Goal: Task Accomplishment & Management: Complete application form

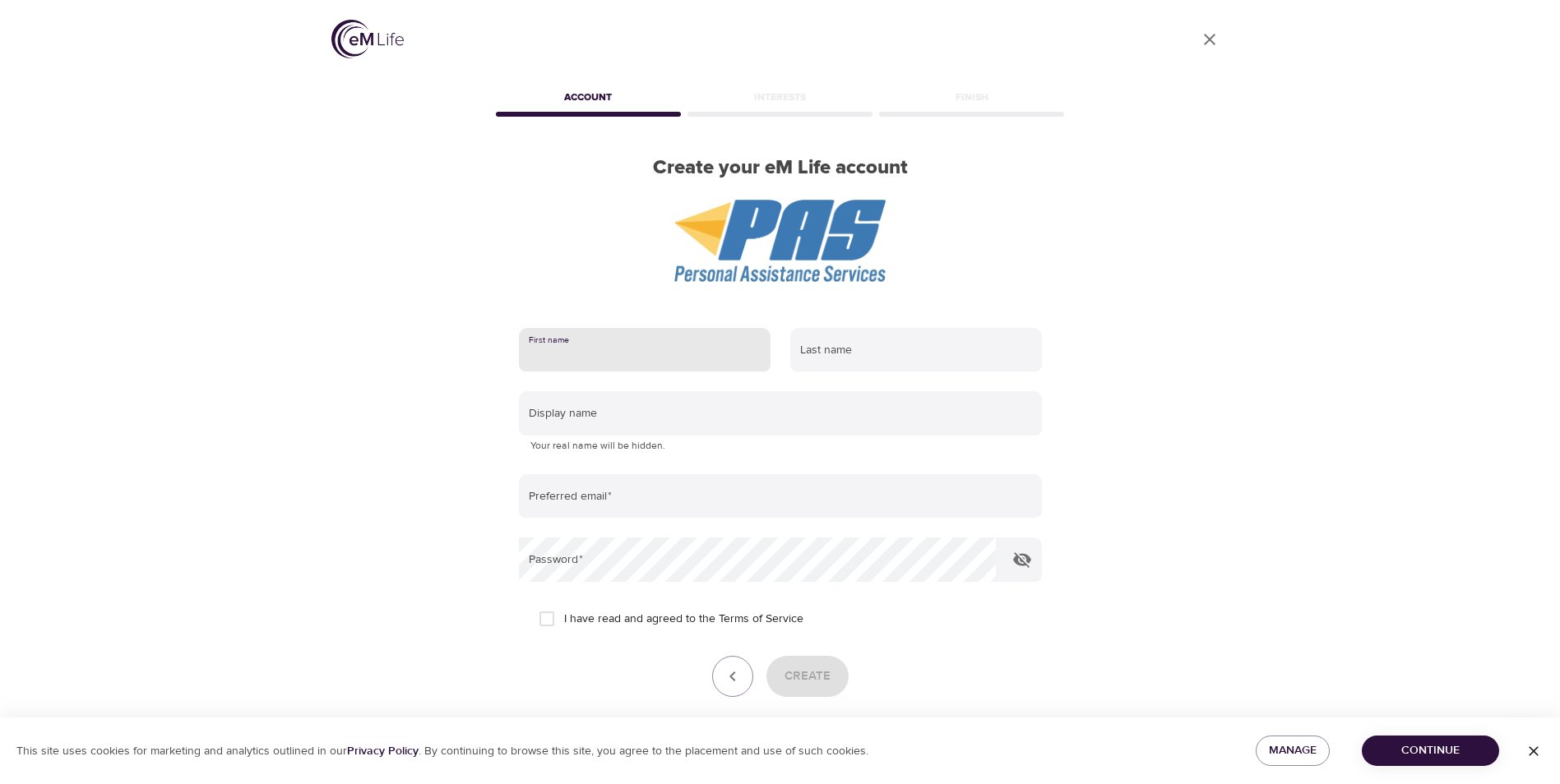
click at [681, 339] on input "text" at bounding box center [645, 350] width 251 height 45
type input "amy"
type input "welp"
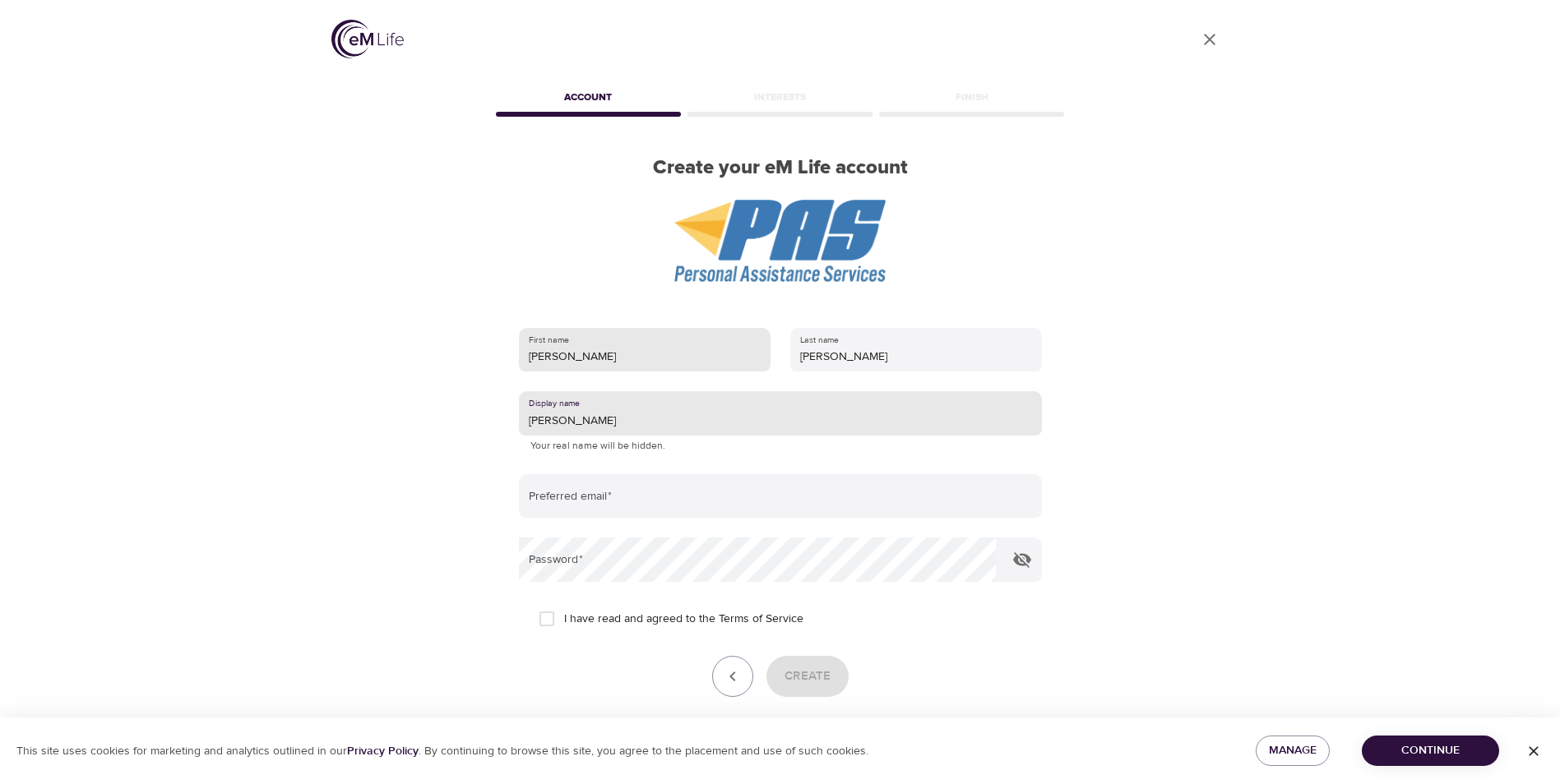
type input "Amy"
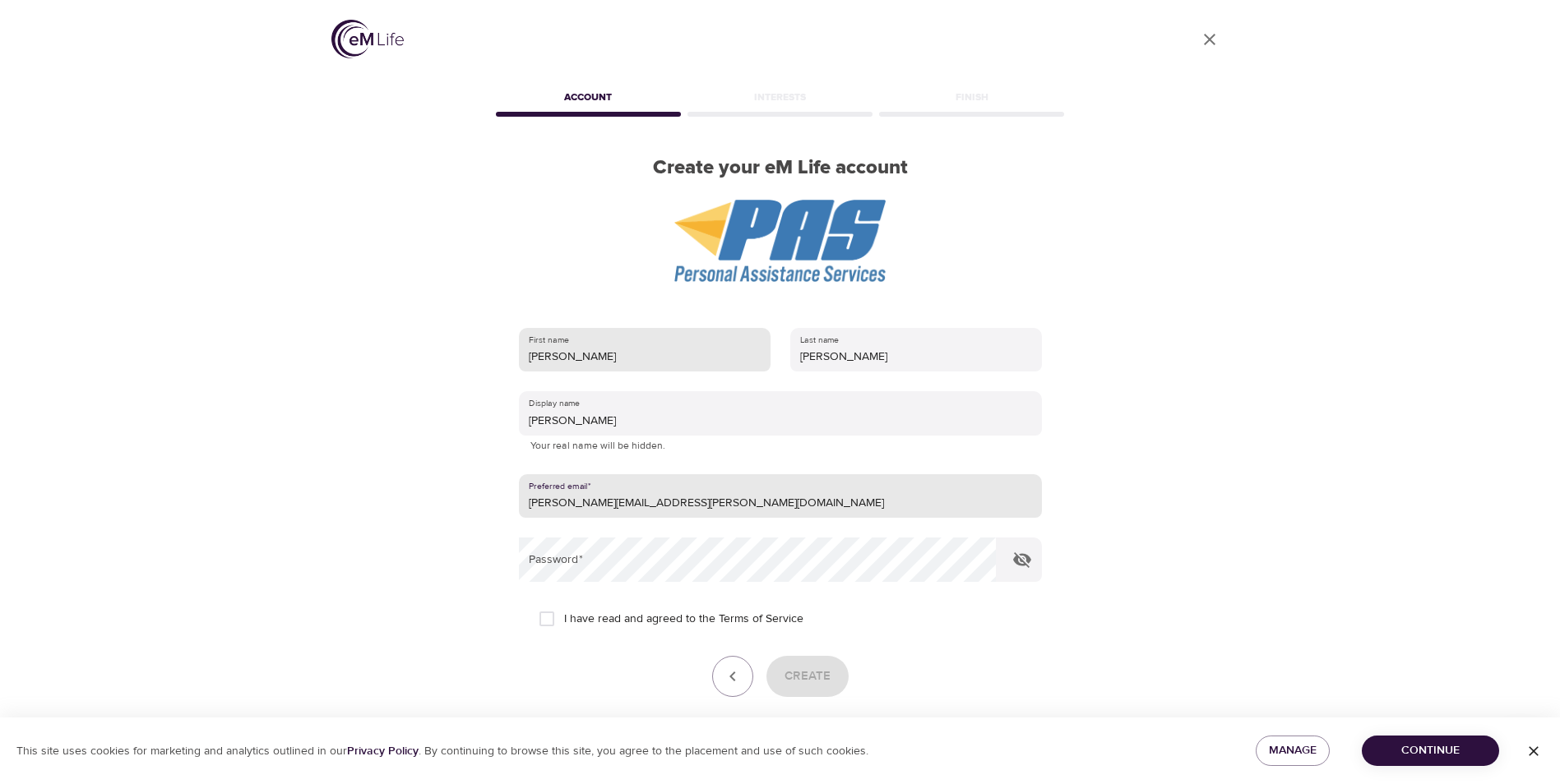
type input "amy.welp@ssmhealth.com"
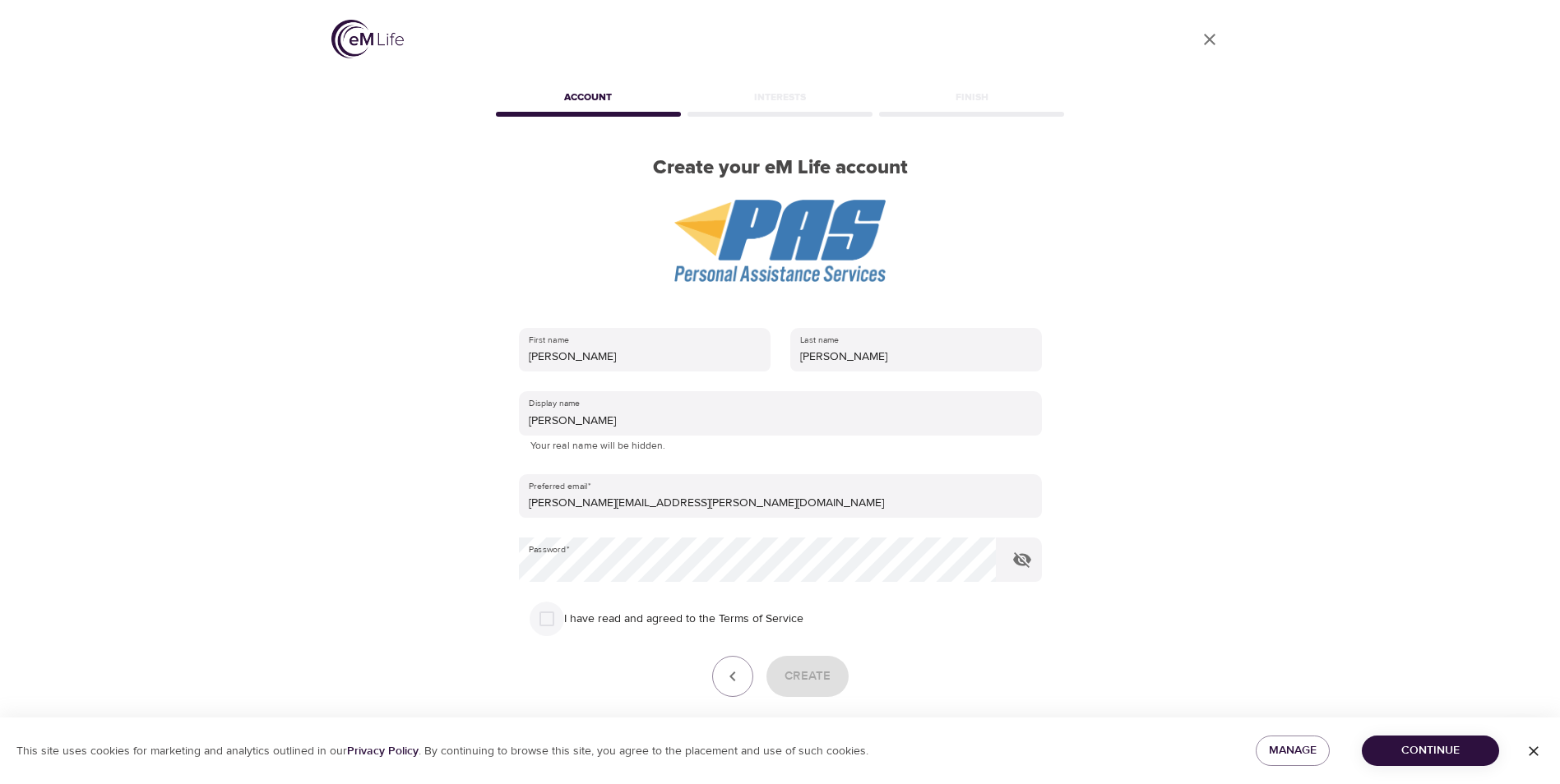
click at [547, 617] on input "I have read and agreed to the Terms of Service" at bounding box center [546, 619] width 34 height 34
checkbox input "true"
drag, startPoint x: 820, startPoint y: 678, endPoint x: 815, endPoint y: 599, distance: 79.2
click at [820, 678] on span "Create" at bounding box center [807, 677] width 46 height 21
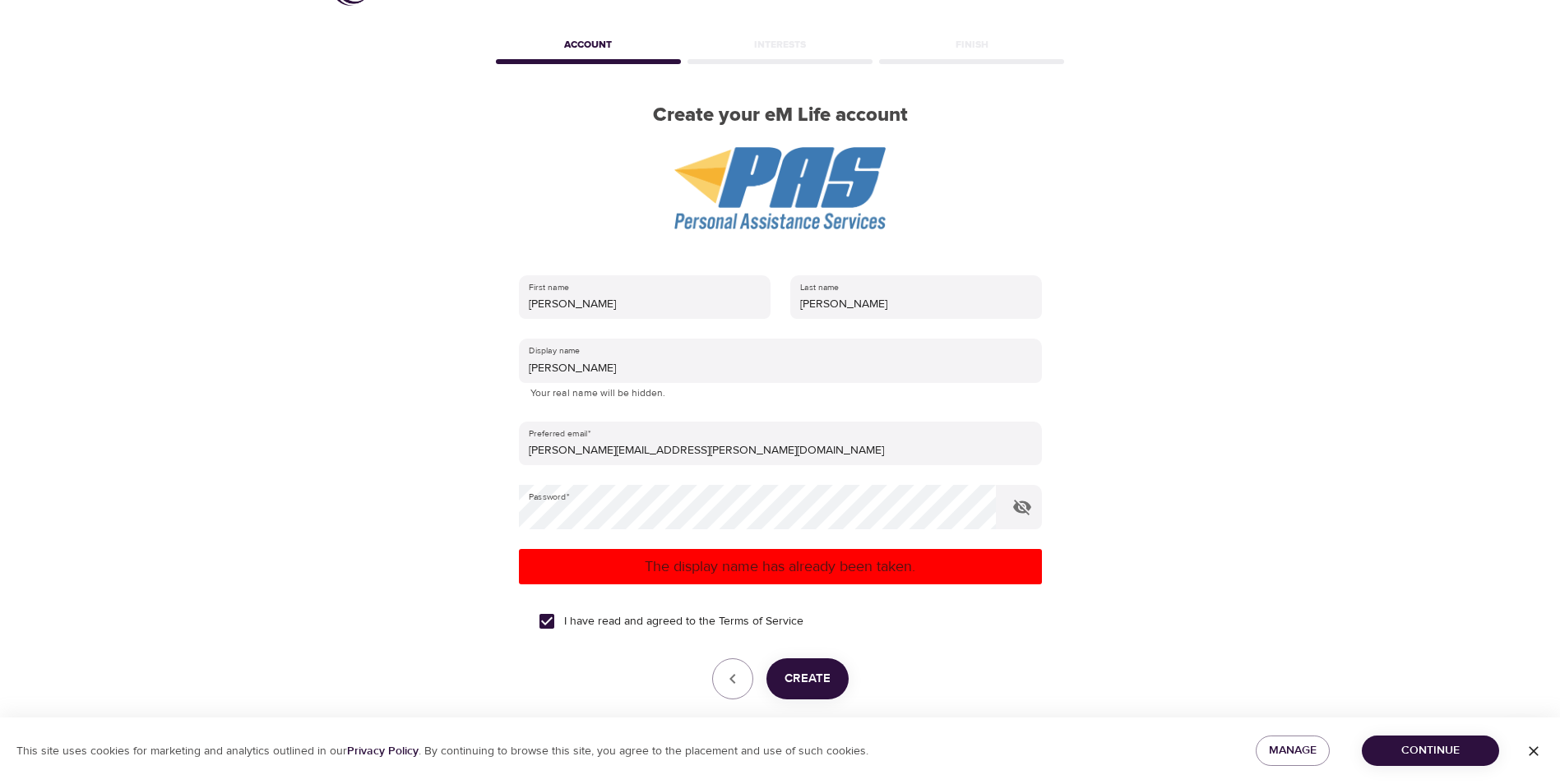
scroll to position [83, 0]
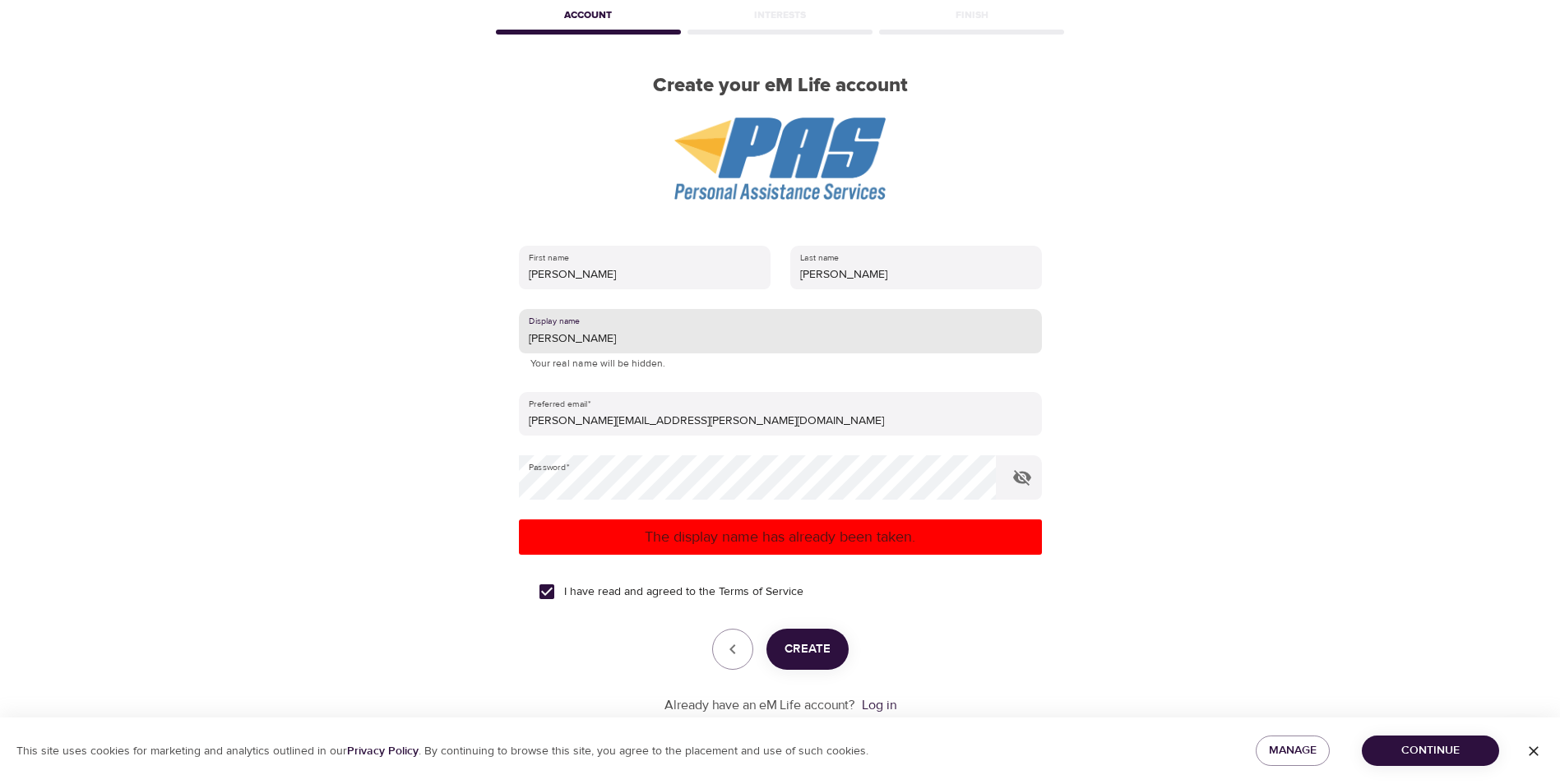
drag, startPoint x: 563, startPoint y: 334, endPoint x: 374, endPoint y: 330, distance: 189.0
click at [374, 330] on div "User Profile Account Interests Finish Create your eM Life account First name am…" at bounding box center [780, 309] width 937 height 784
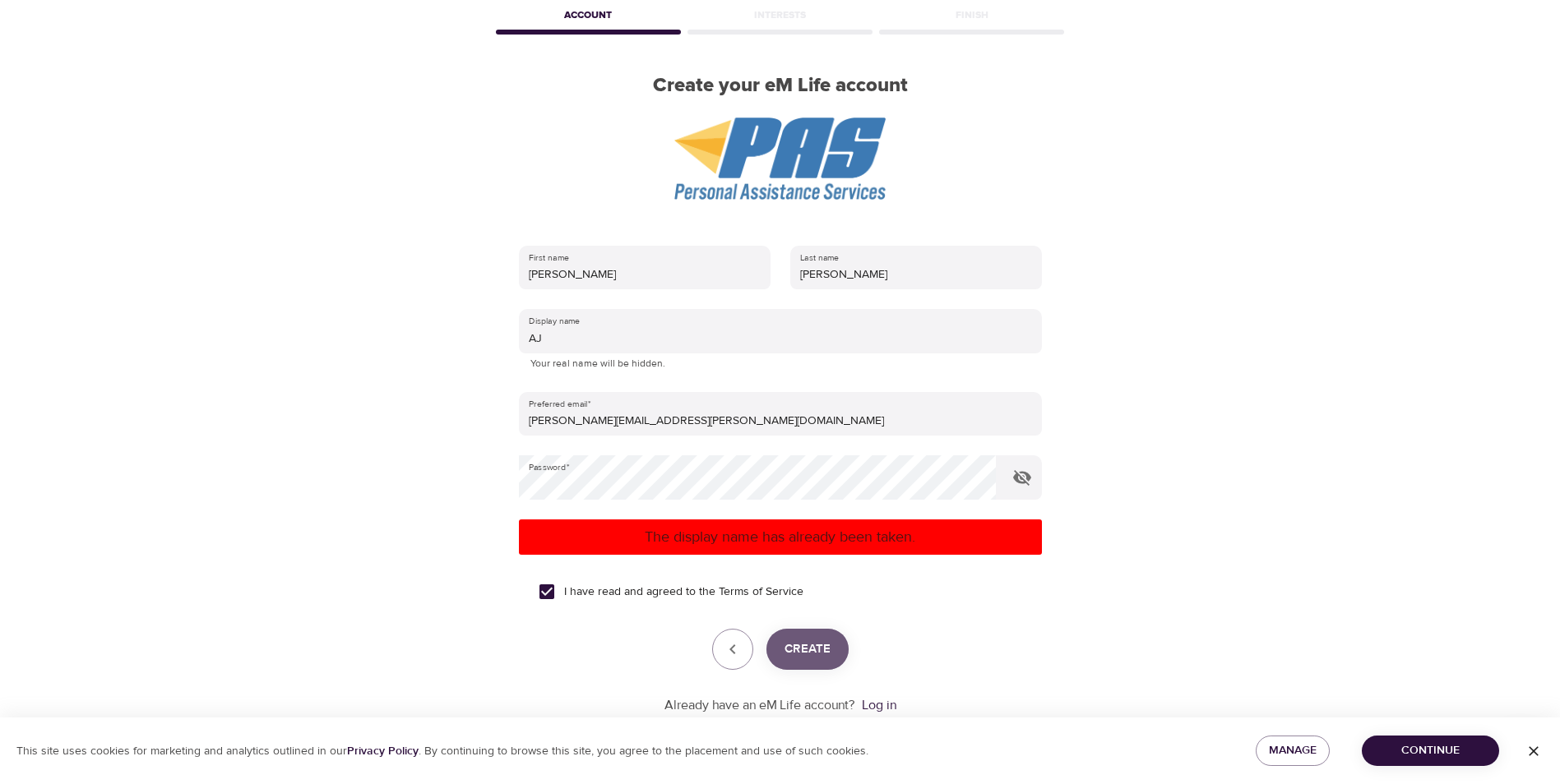
click at [807, 654] on span "Create" at bounding box center [807, 650] width 46 height 21
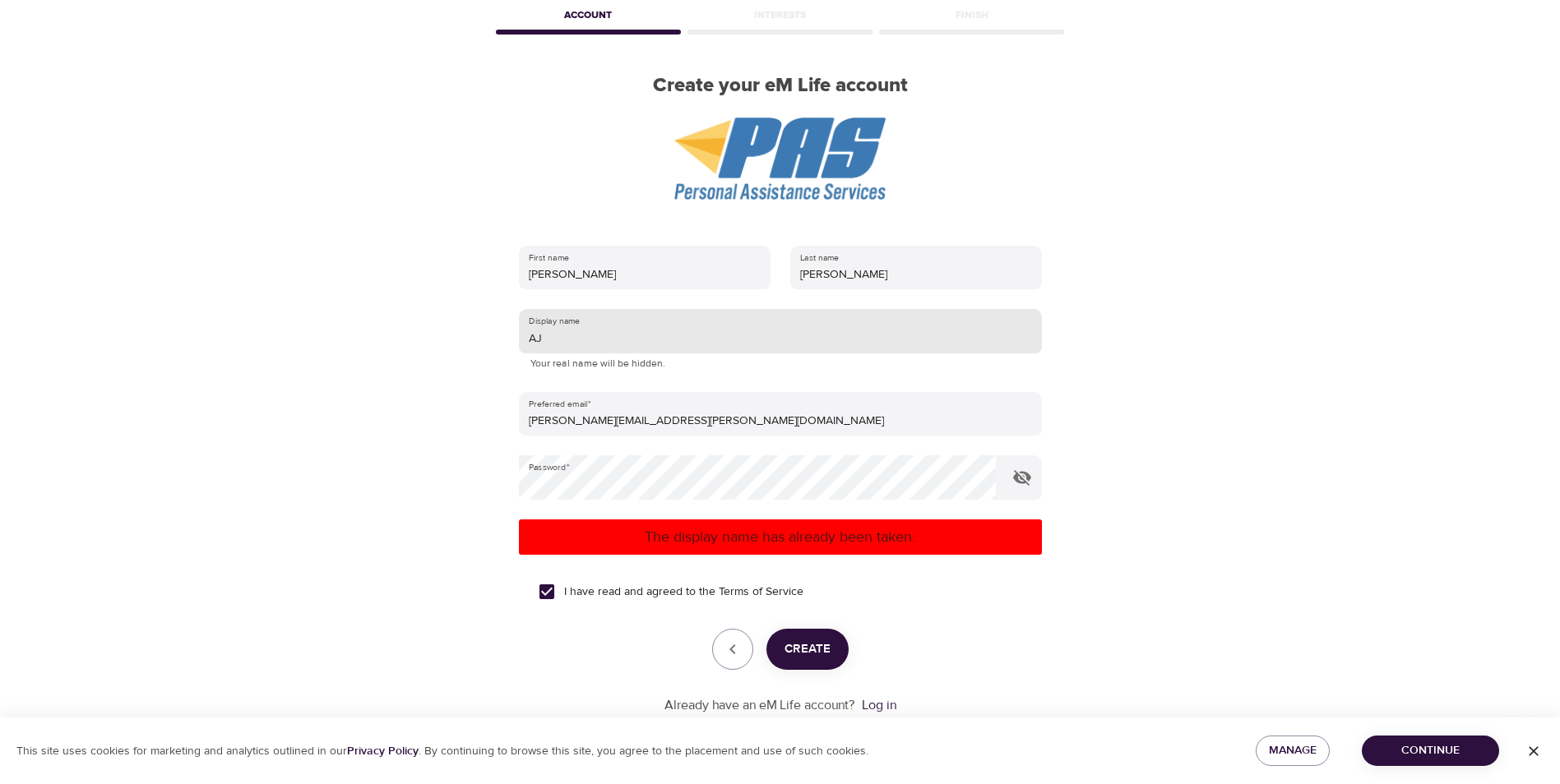
click at [550, 338] on input "AJ" at bounding box center [780, 331] width 523 height 45
type input "AJ73"
click at [830, 654] on button "Create" at bounding box center [808, 650] width 83 height 41
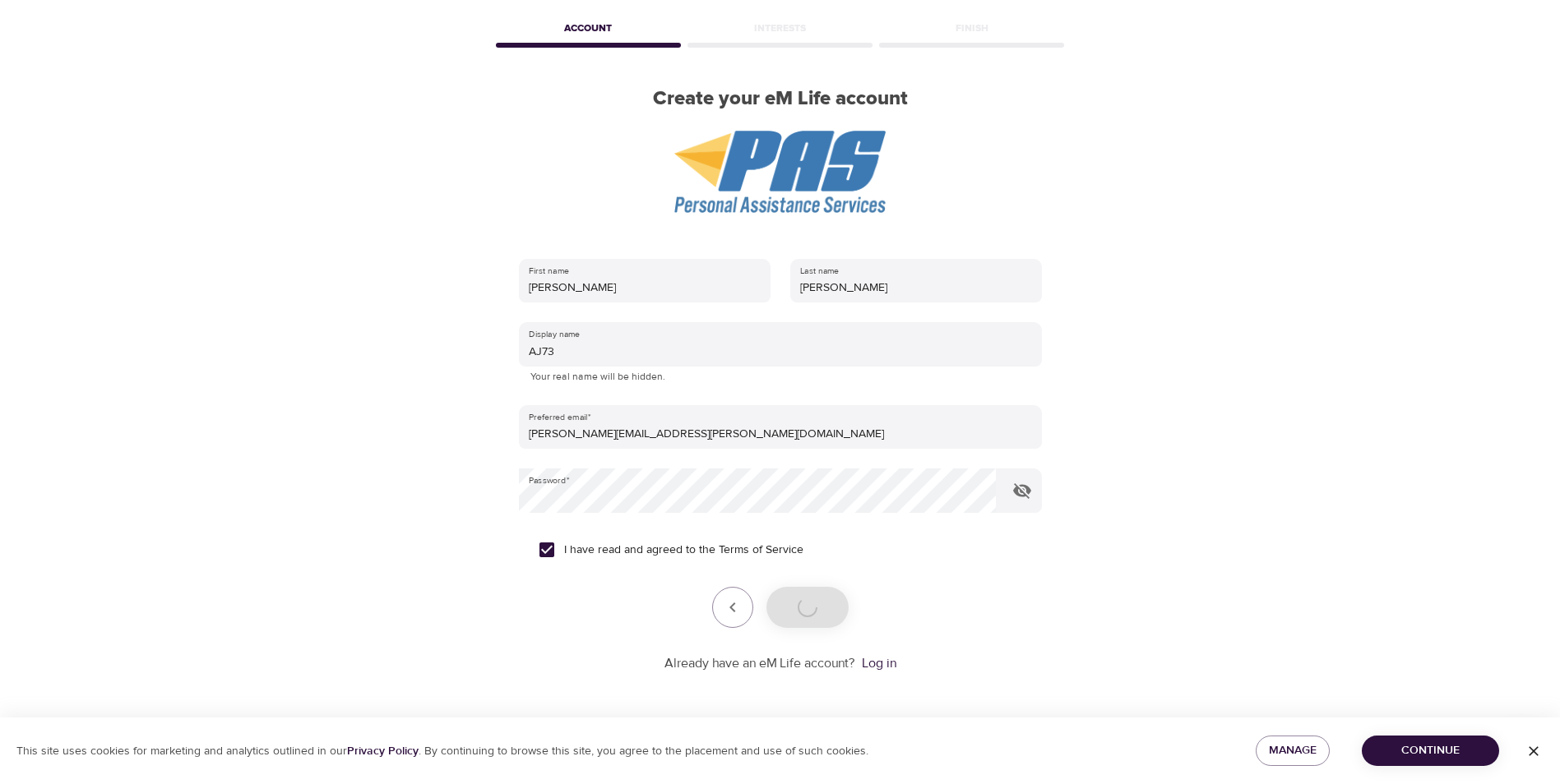
scroll to position [69, 0]
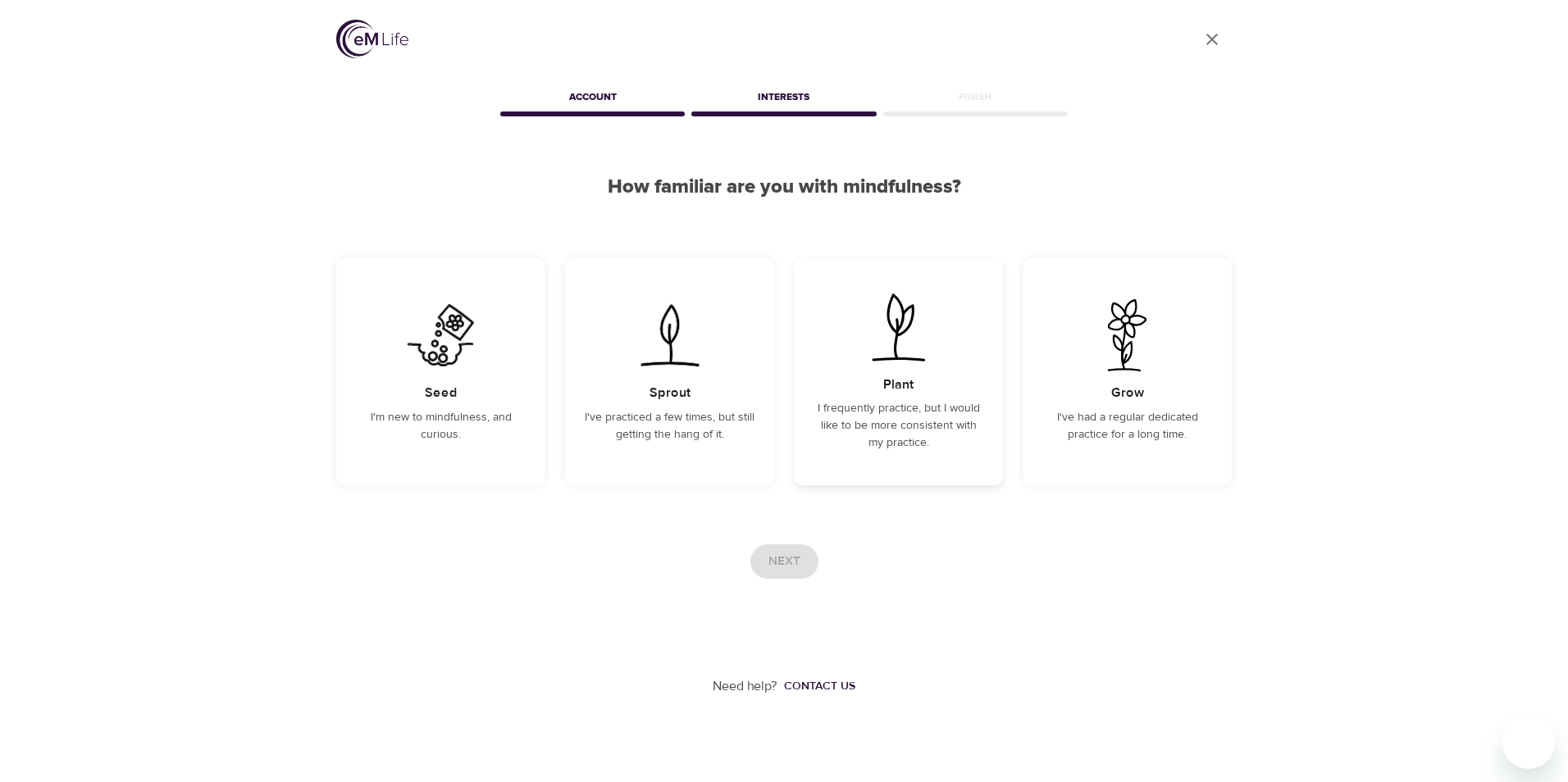
click at [941, 373] on div "Plant I frequently practice, but I would like to be more consistent with my pra…" at bounding box center [898, 372] width 210 height 227
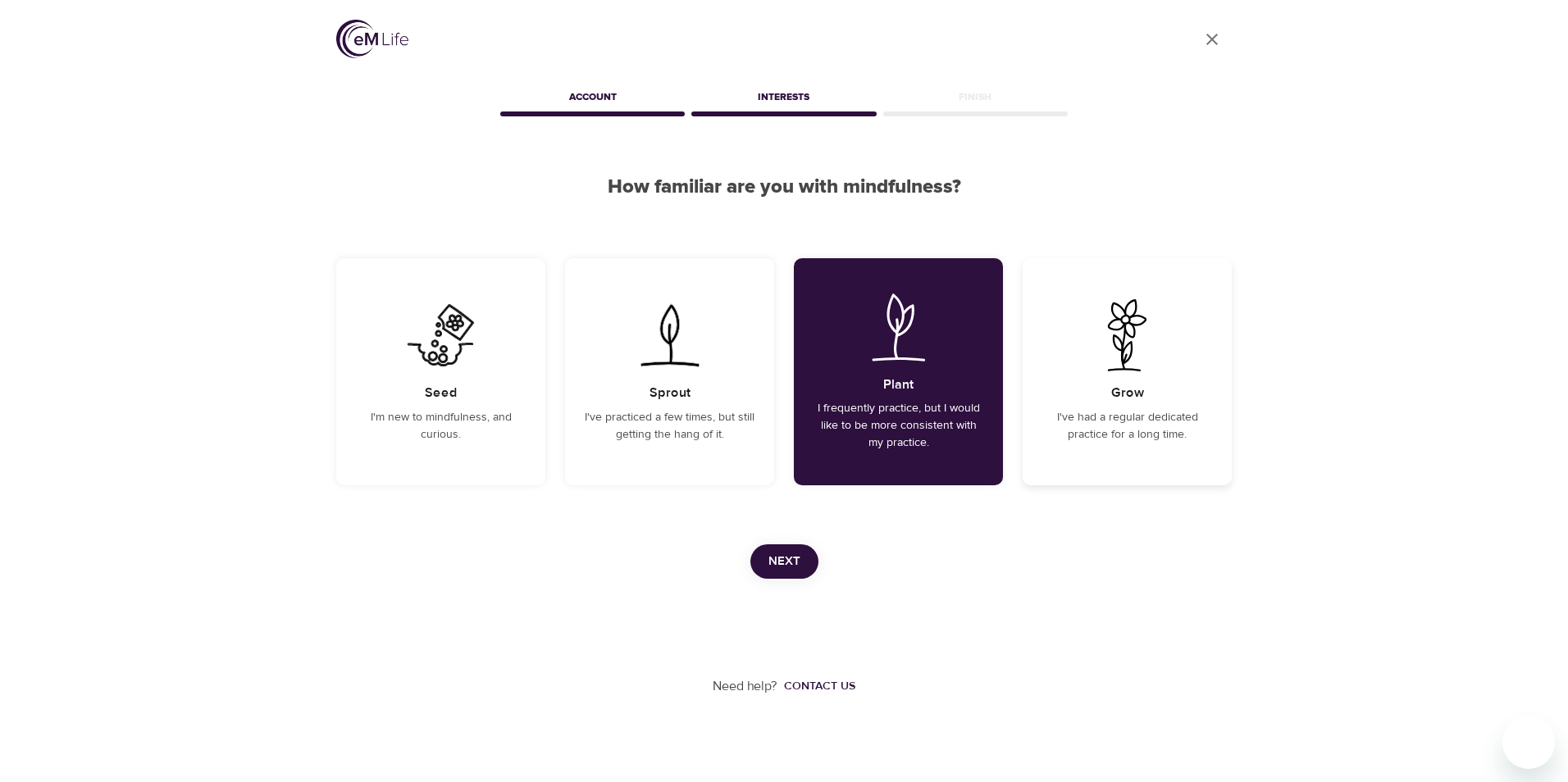
click at [1106, 384] on div "Grow I've had a regular dedicated practice for a long time." at bounding box center [1127, 372] width 210 height 227
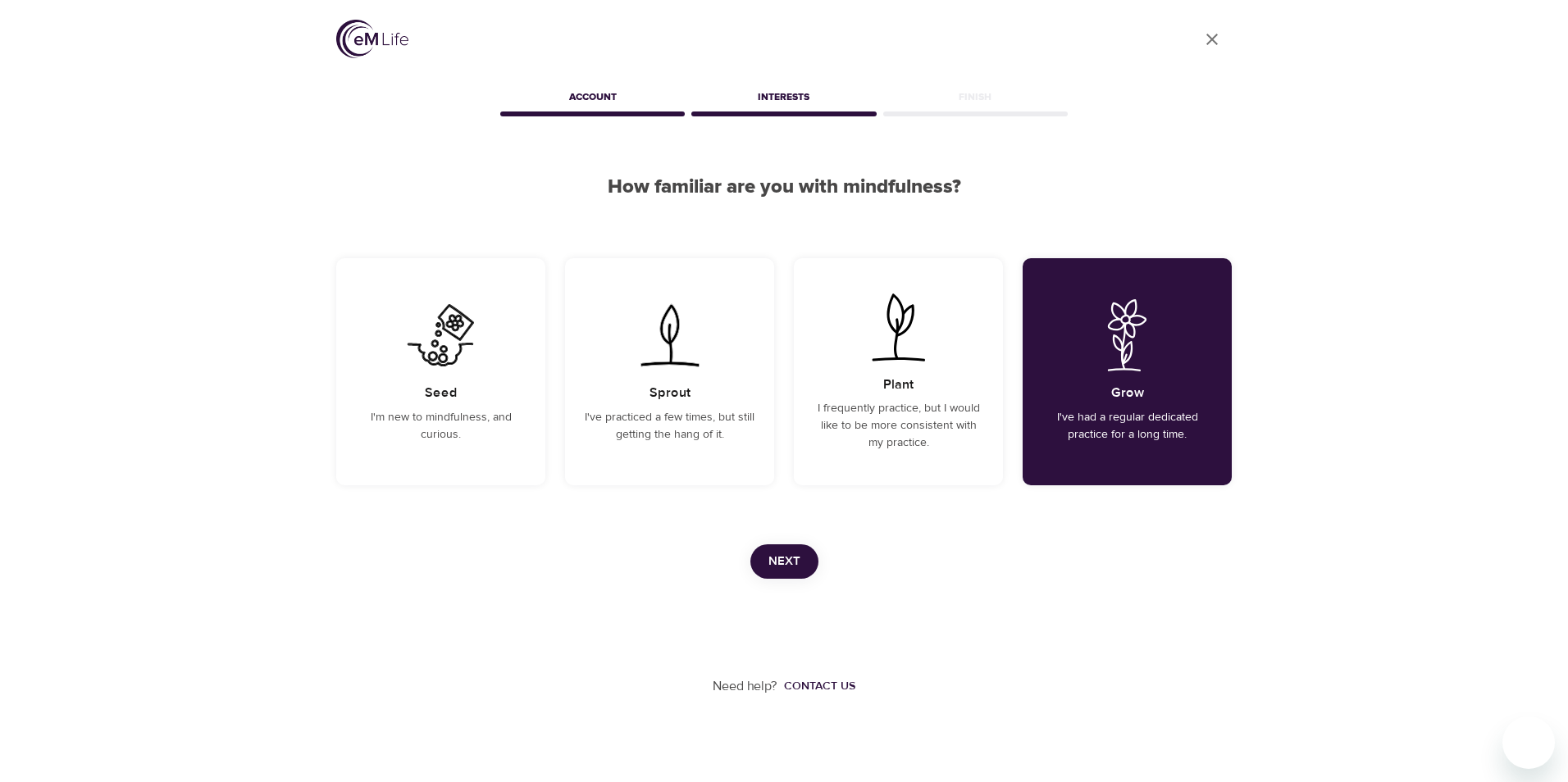
click at [778, 564] on span "Next" at bounding box center [784, 562] width 32 height 21
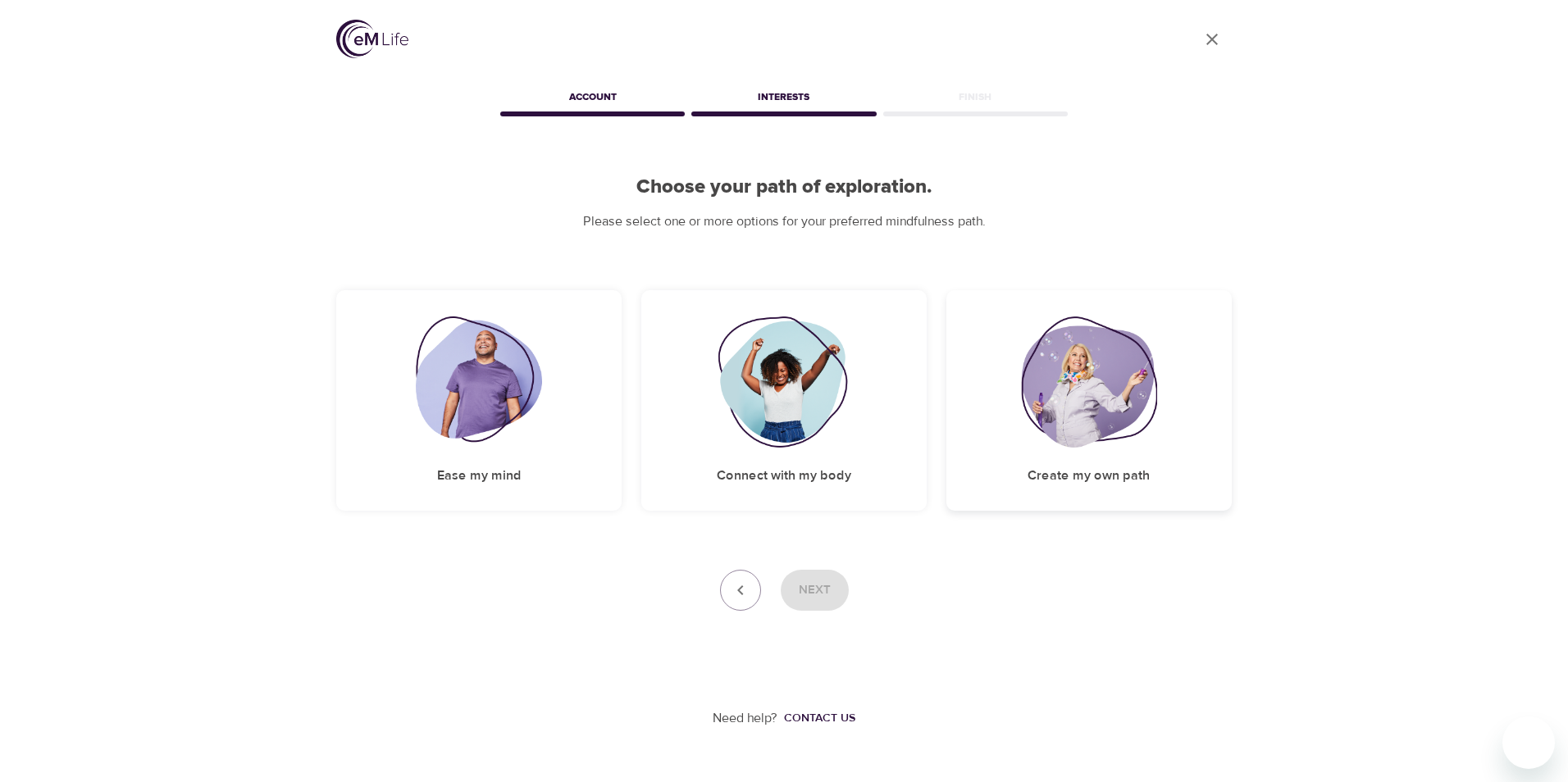
click at [1106, 396] on img at bounding box center [1088, 382] width 136 height 132
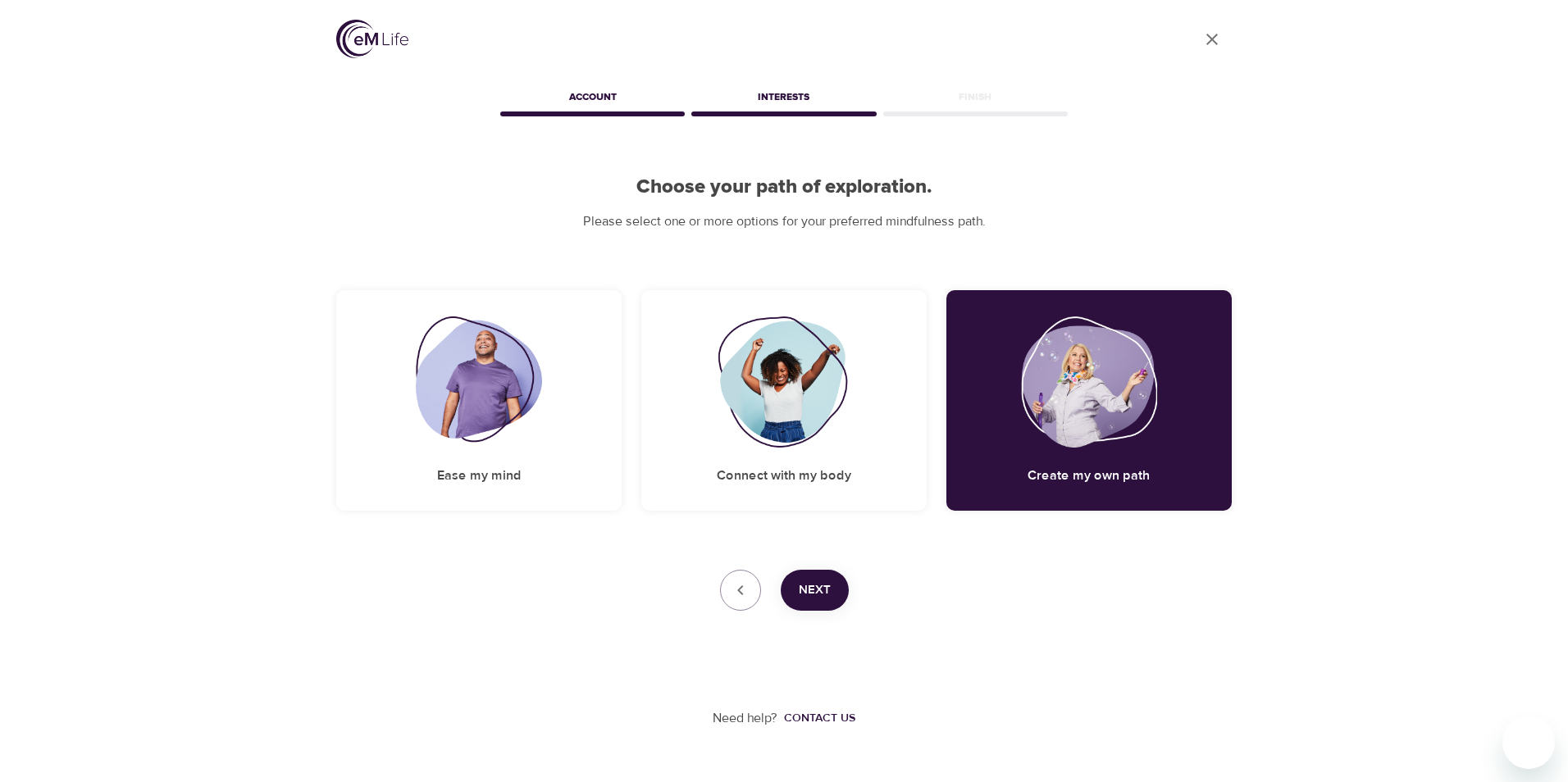
click at [836, 585] on button "Next" at bounding box center [815, 590] width 68 height 41
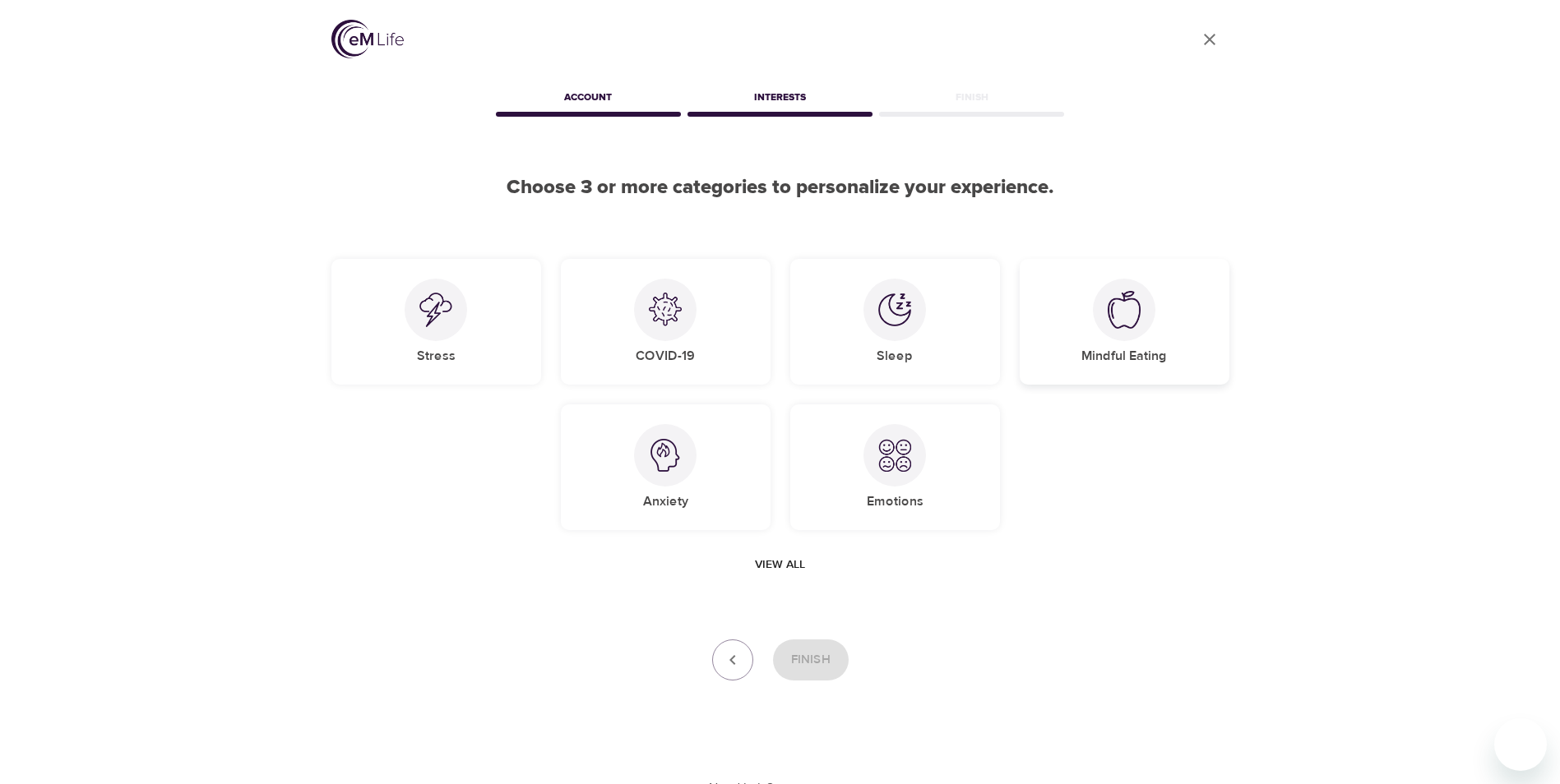
click at [1135, 323] on img at bounding box center [1124, 309] width 33 height 38
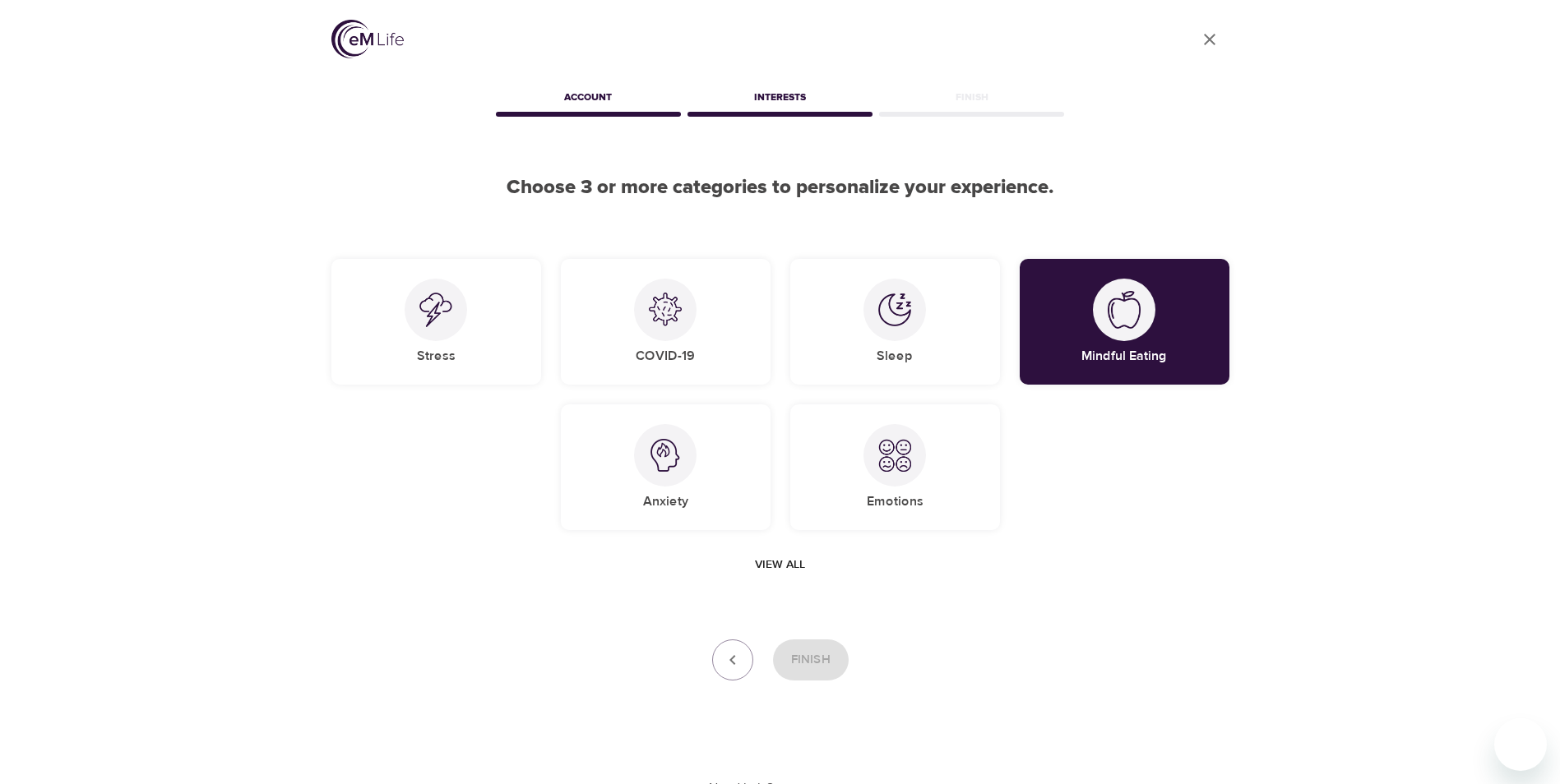
click at [785, 555] on span "View all" at bounding box center [780, 564] width 50 height 20
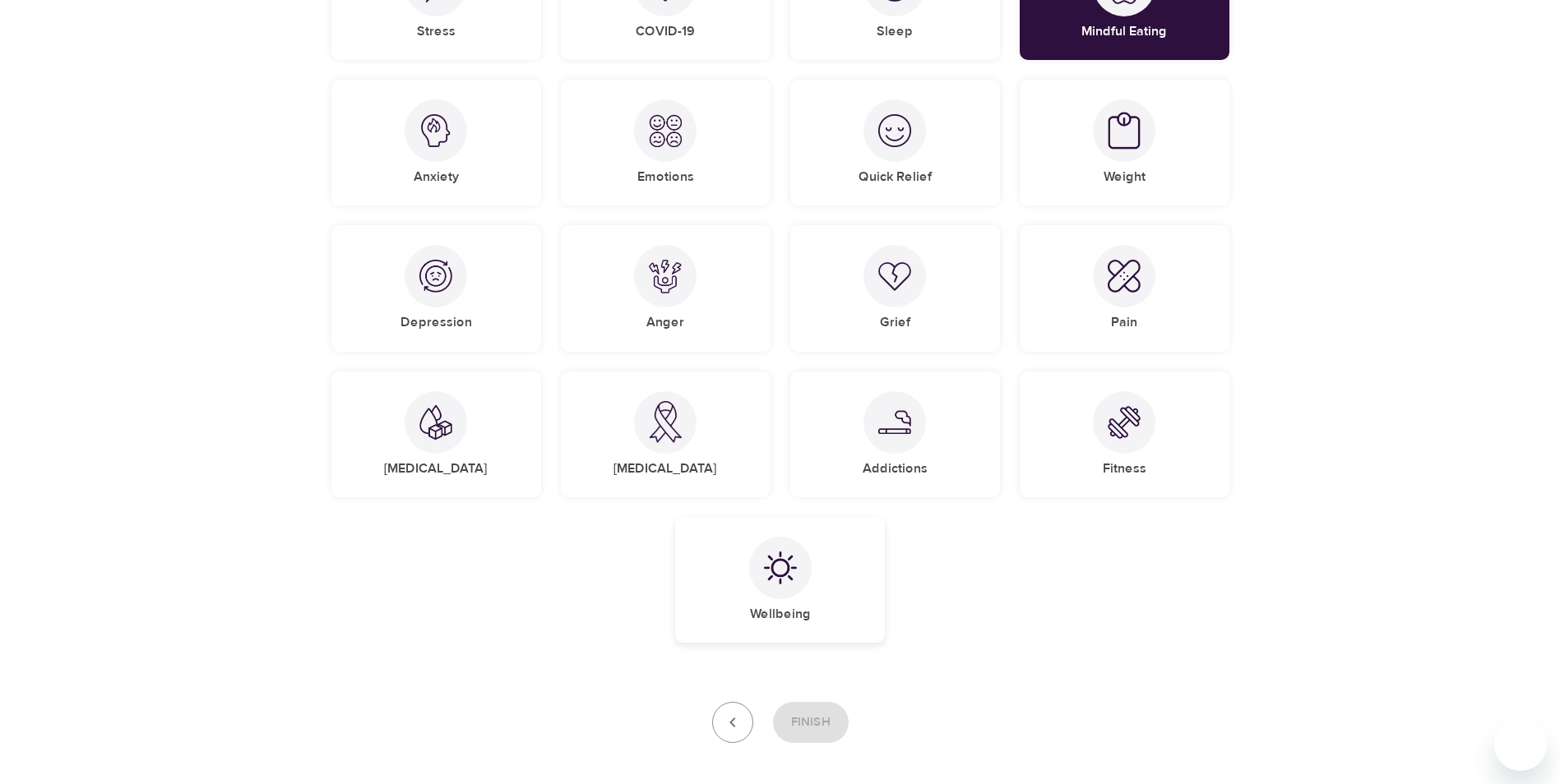
scroll to position [329, 0]
click at [1112, 151] on div at bounding box center [1124, 126] width 62 height 62
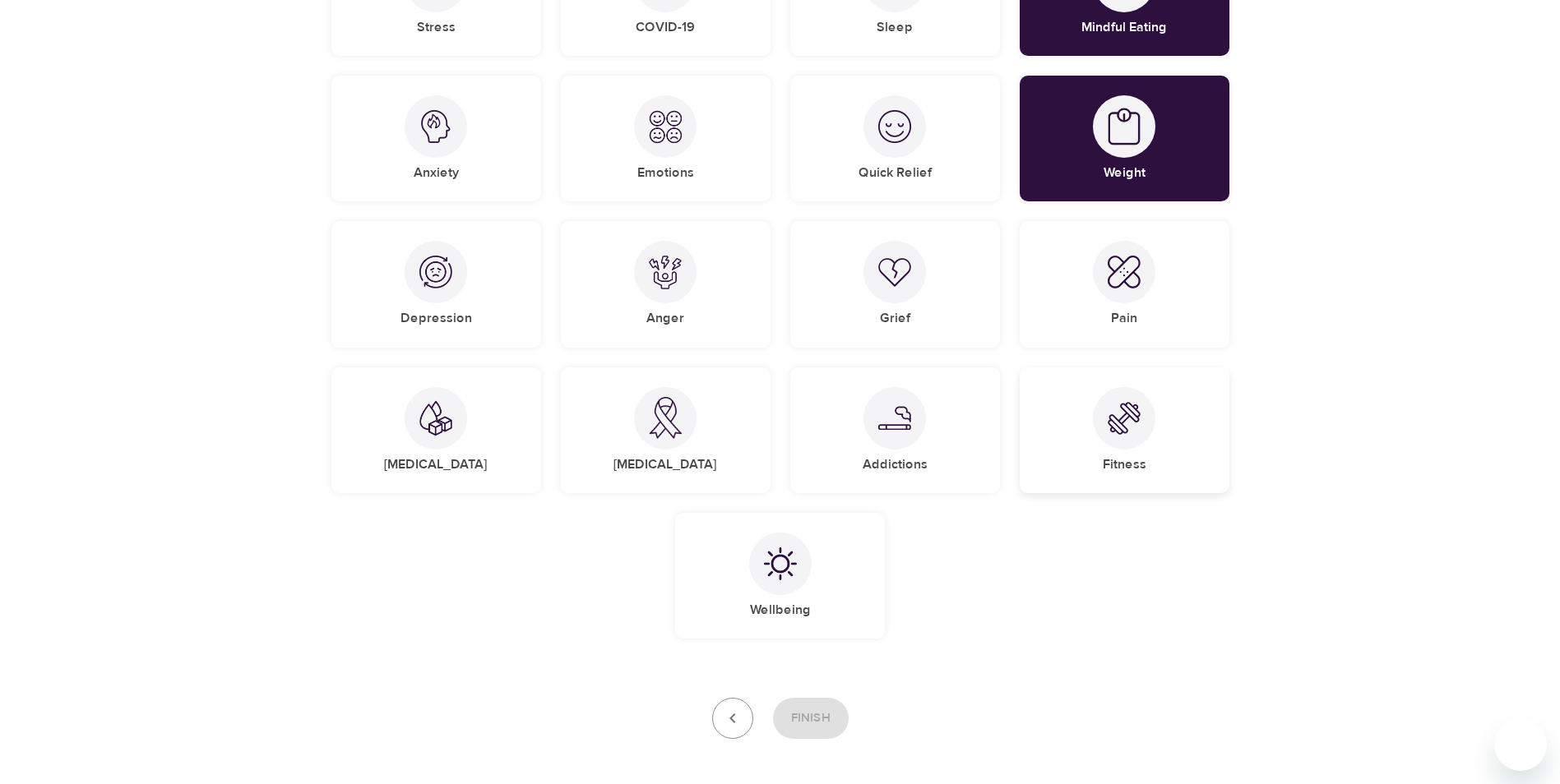
click at [1119, 420] on img at bounding box center [1124, 417] width 33 height 33
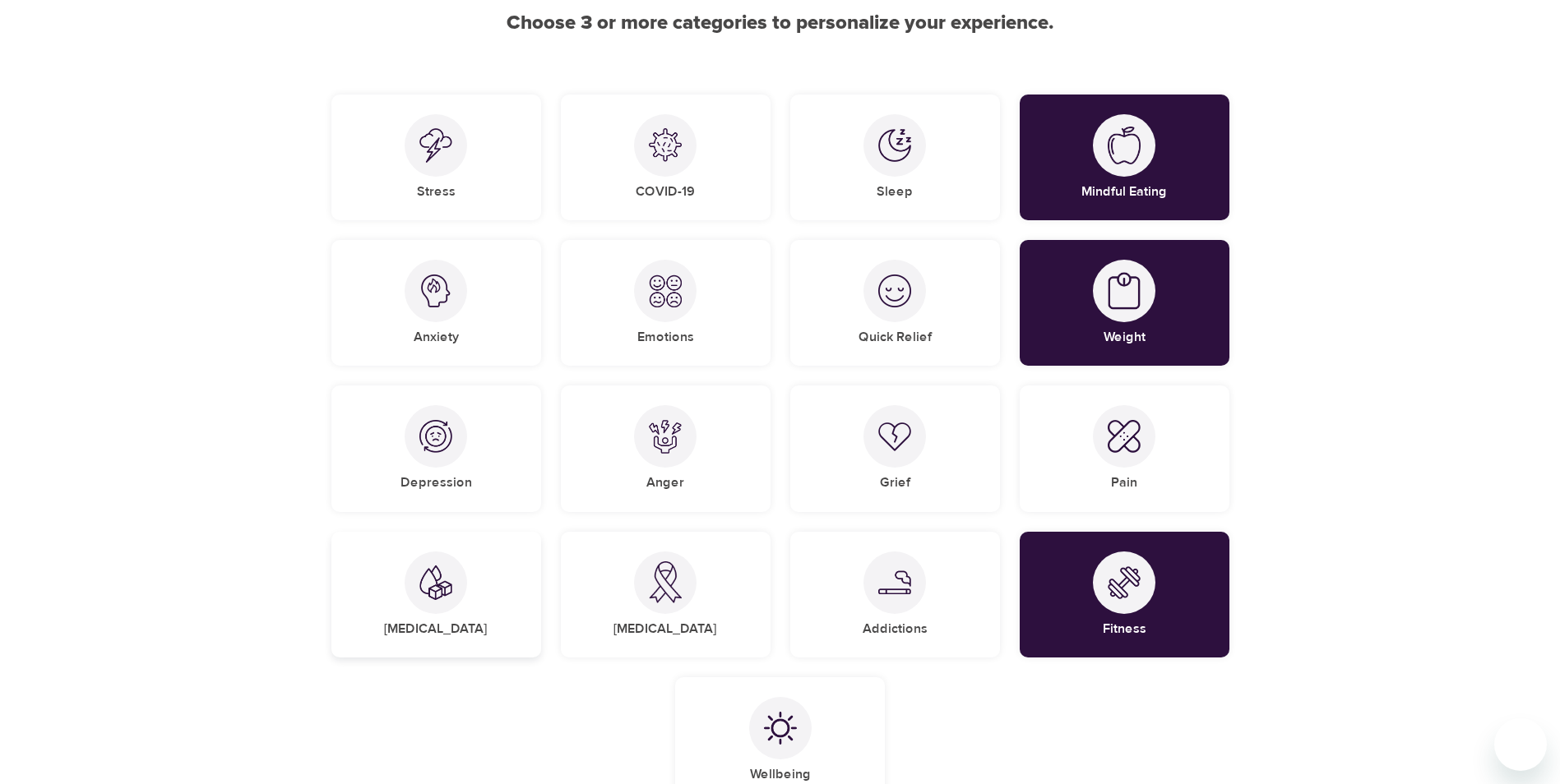
scroll to position [83, 0]
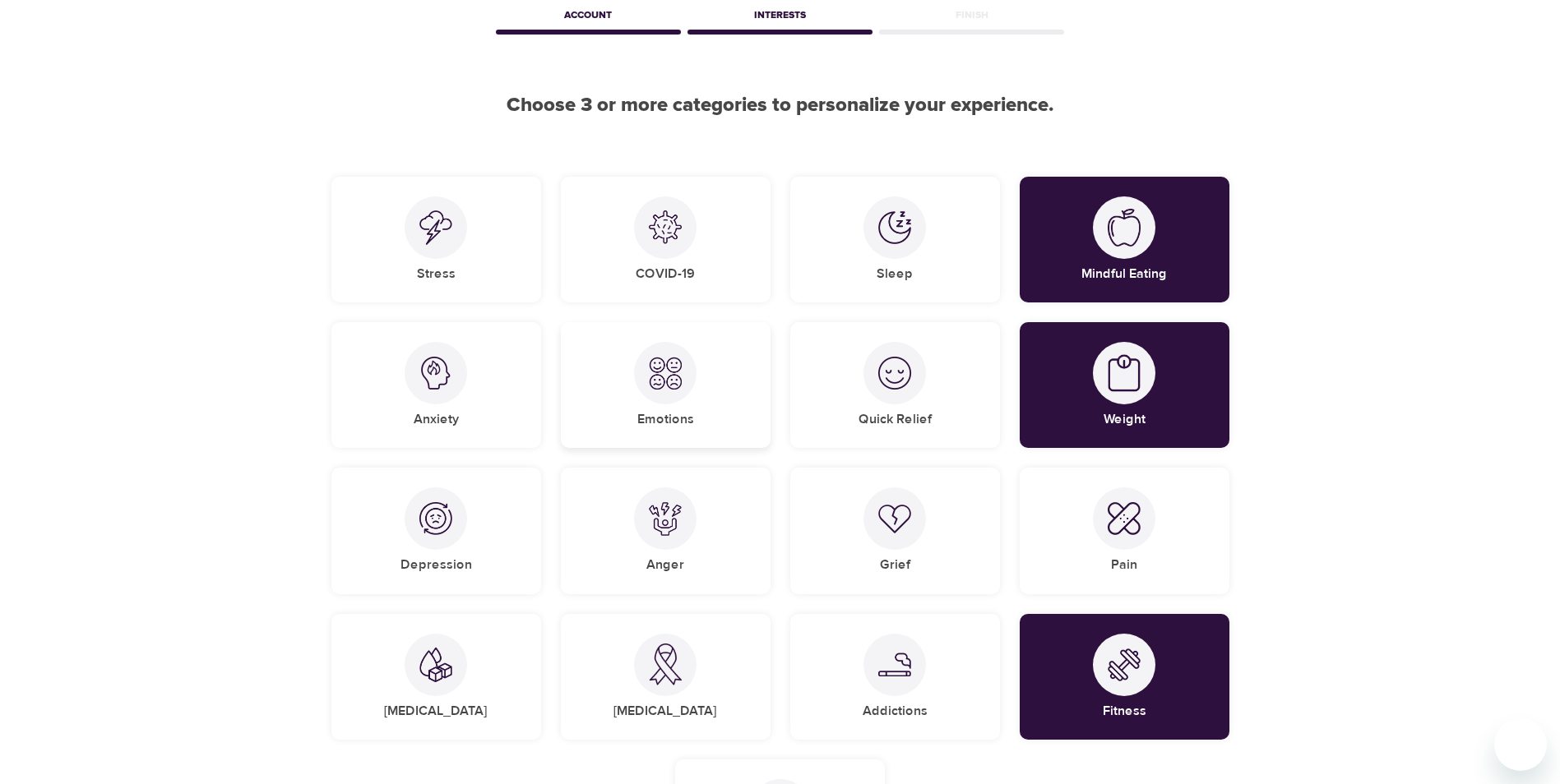
click at [673, 391] on div at bounding box center [665, 373] width 62 height 62
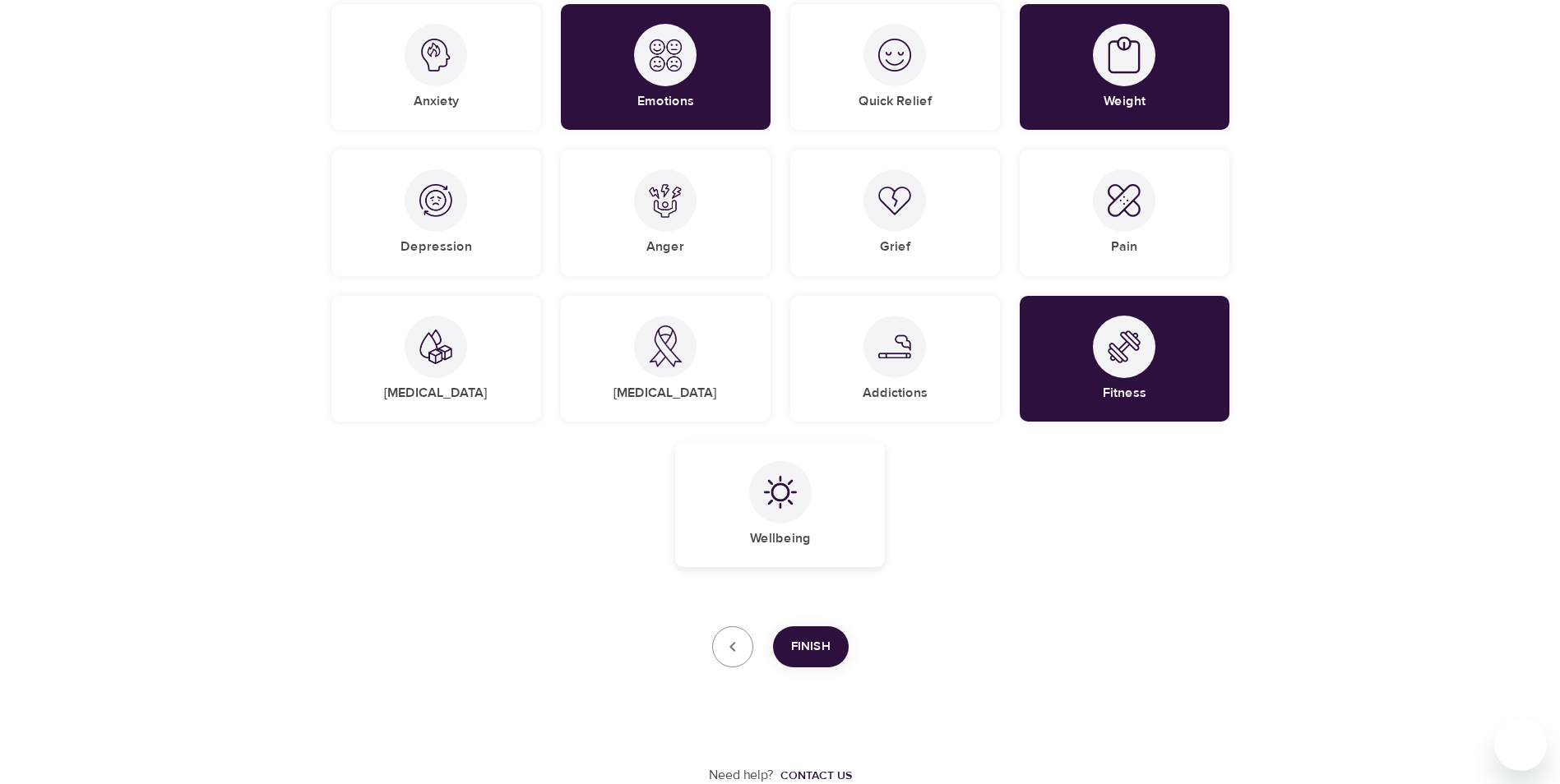
scroll to position [401, 0]
click at [731, 468] on div "Wellbeing" at bounding box center [780, 503] width 210 height 126
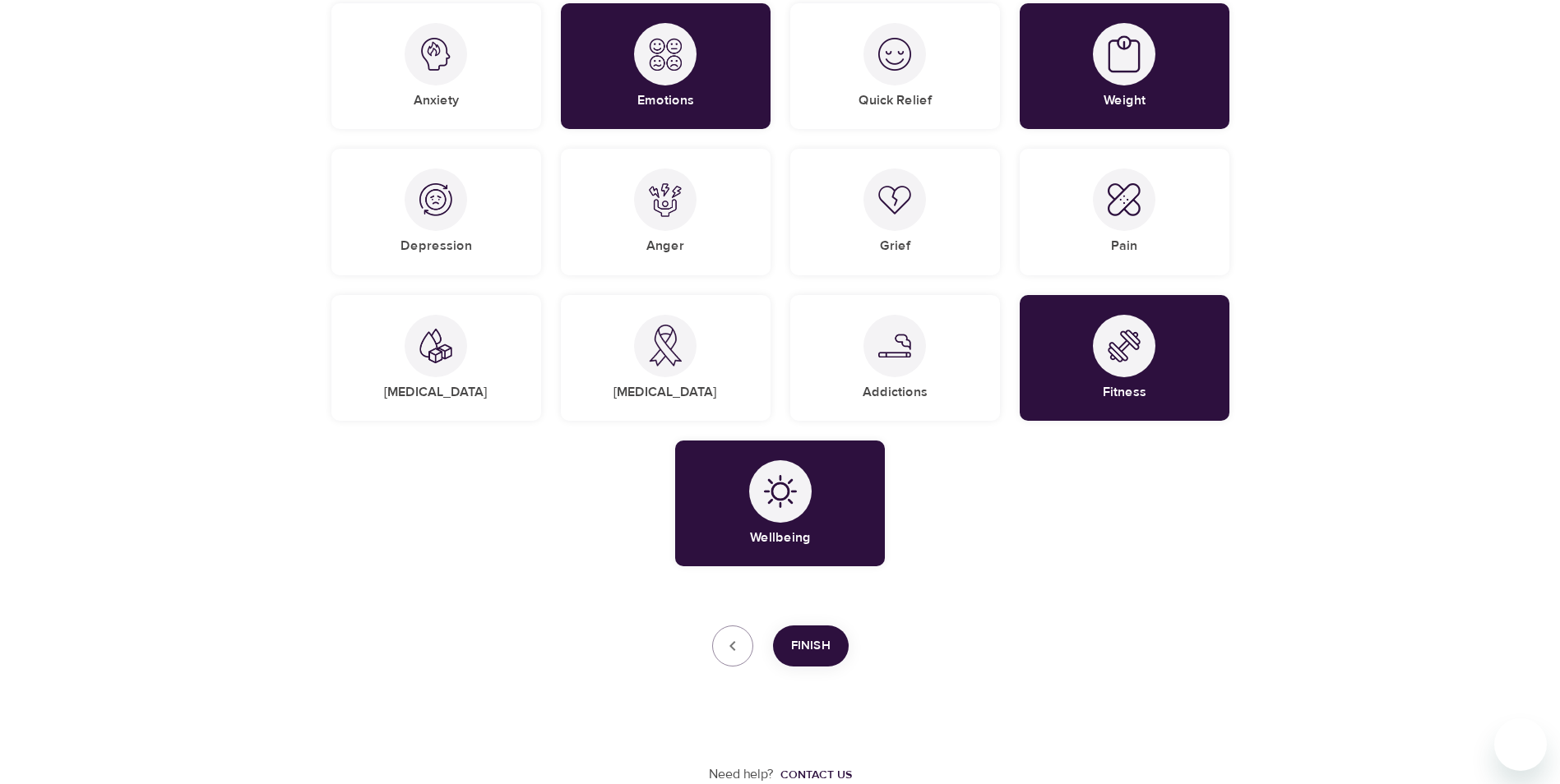
click at [825, 645] on span "Finish" at bounding box center [811, 646] width 40 height 21
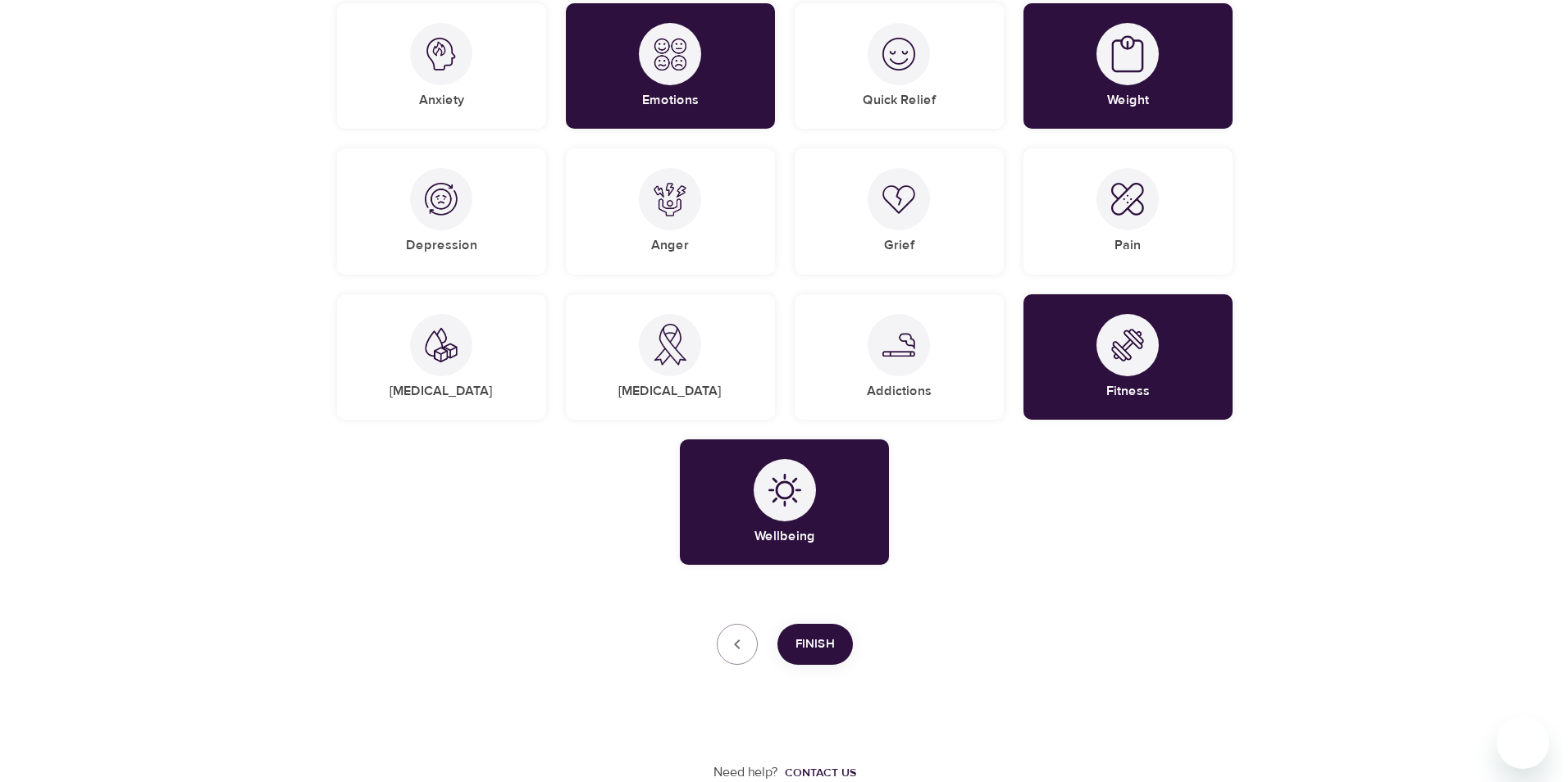
scroll to position [229, 0]
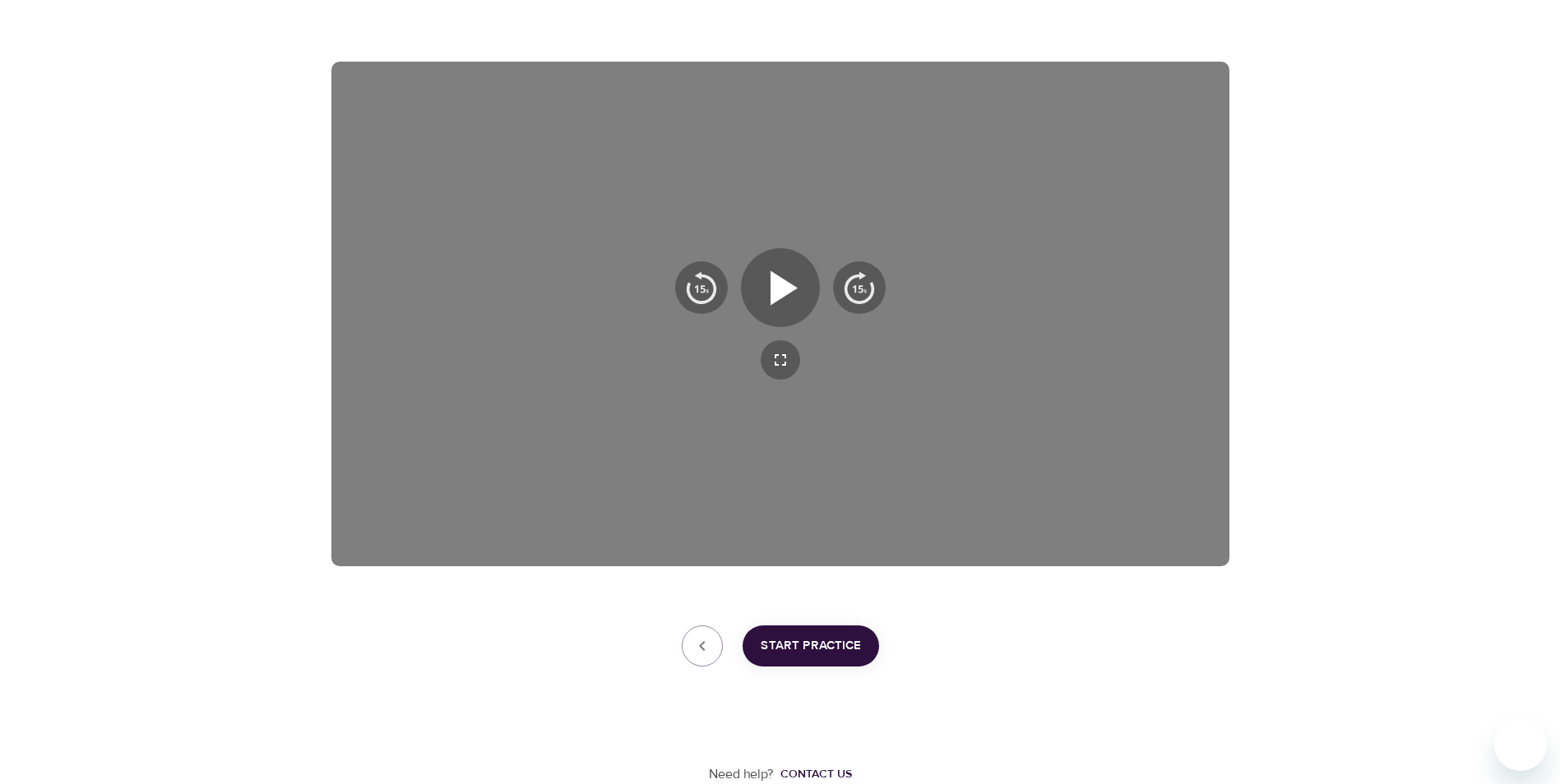
click at [827, 643] on span "Start Practice" at bounding box center [811, 646] width 100 height 21
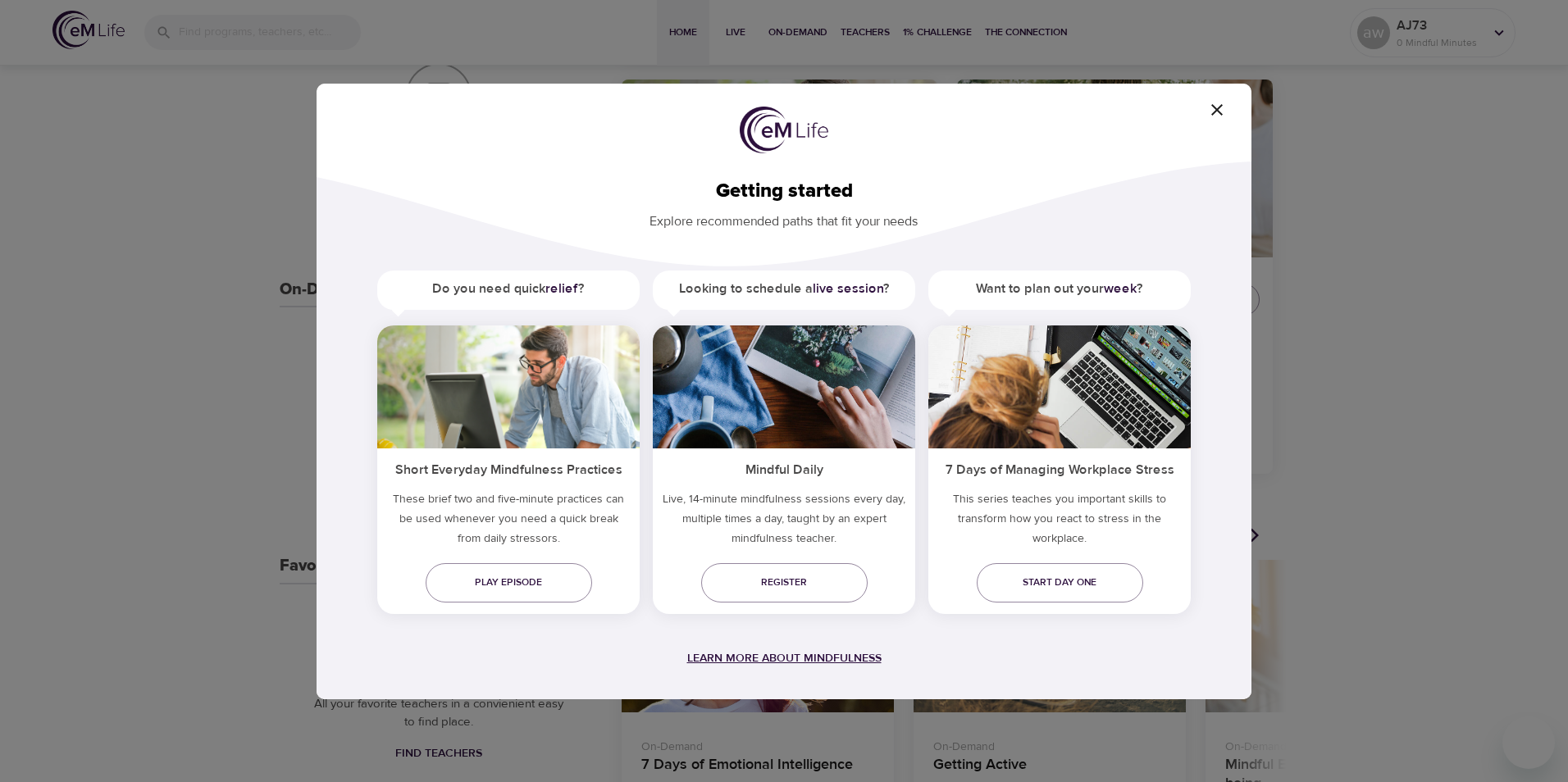
click at [791, 659] on span "Learn more about mindfulness" at bounding box center [785, 658] width 195 height 15
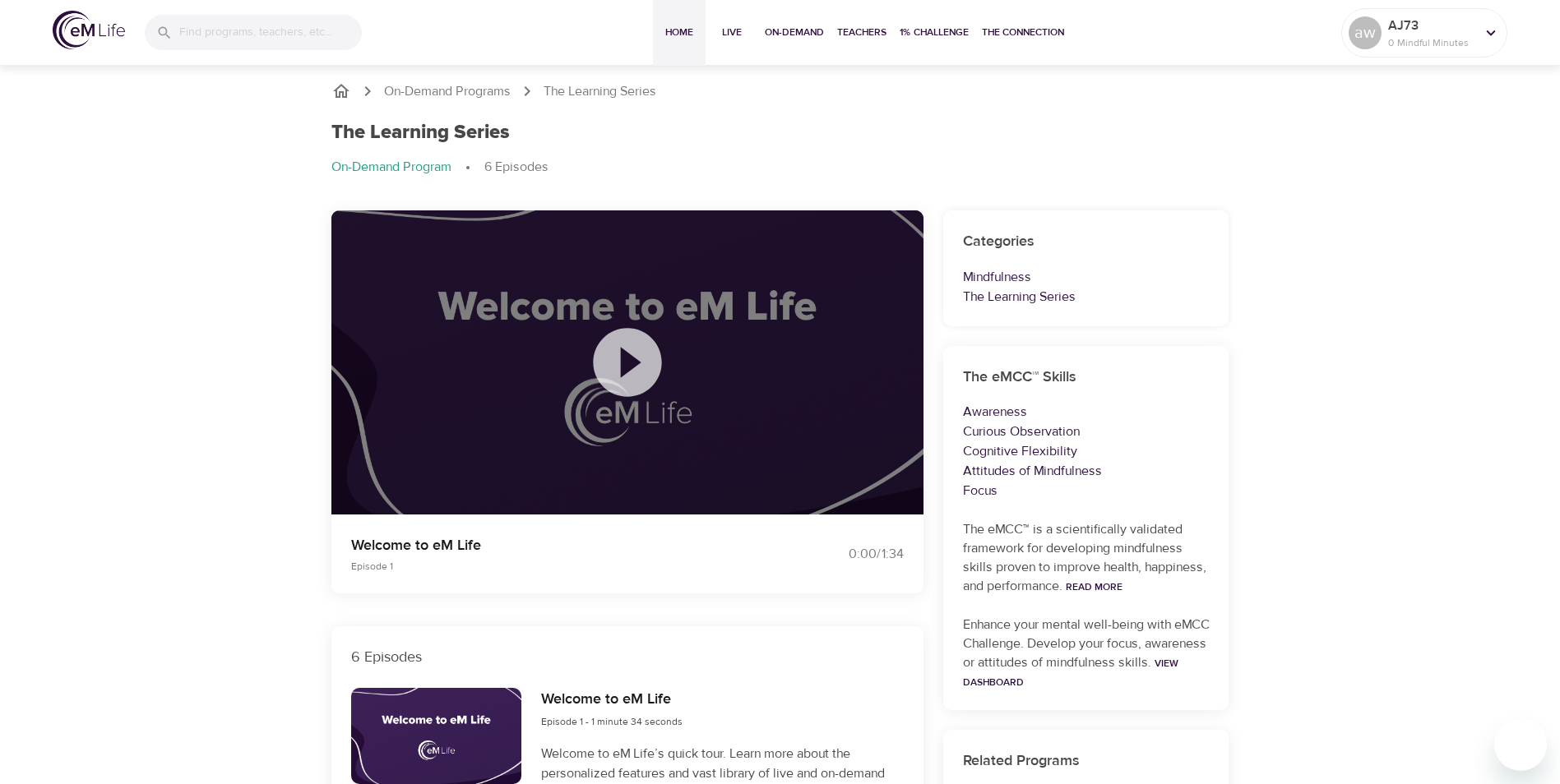
click at [667, 34] on span "Home" at bounding box center [679, 33] width 40 height 18
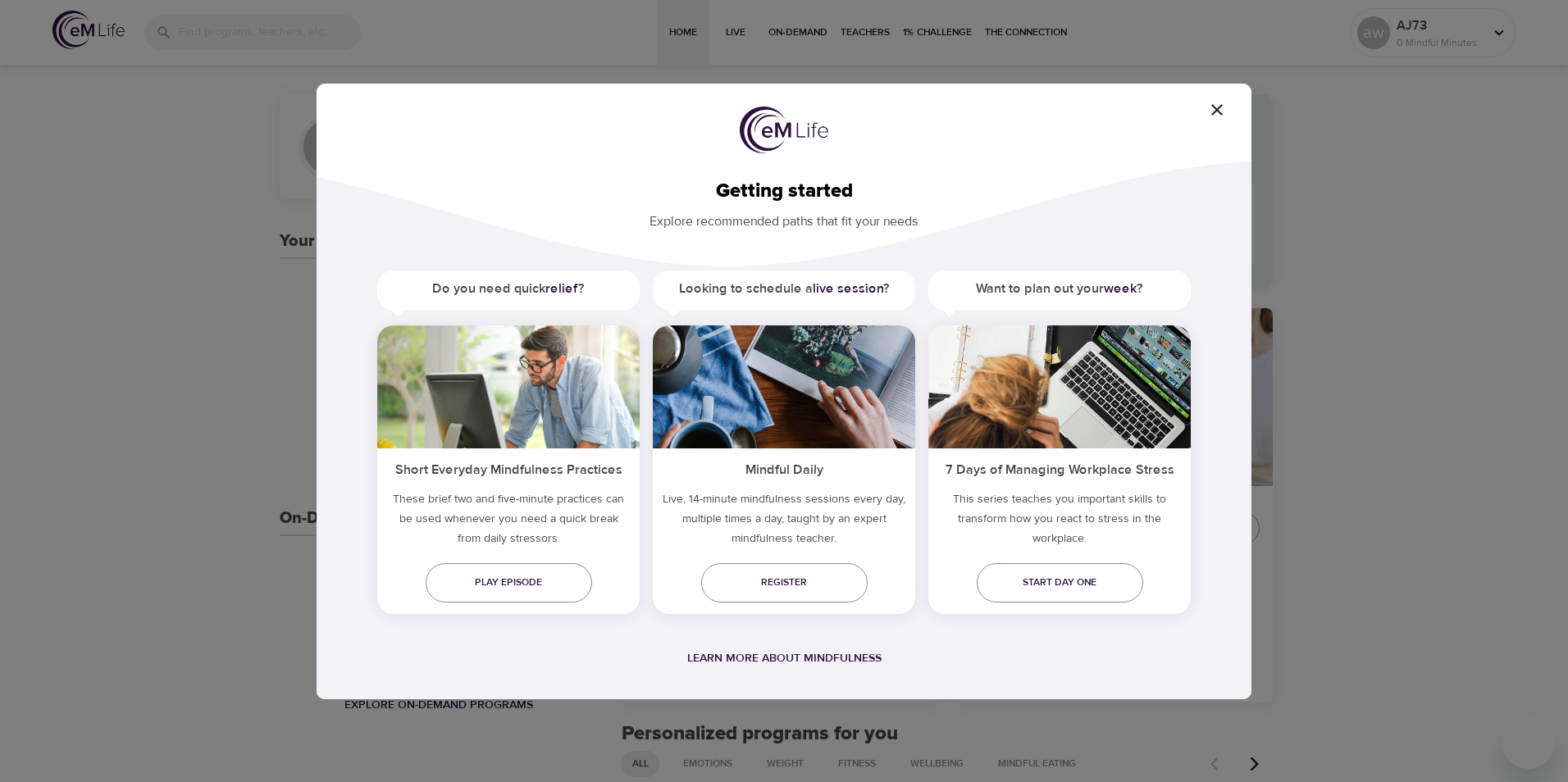
click at [923, 69] on div "Getting started Explore recommended paths that fit your needs Do you need quick…" at bounding box center [784, 391] width 1568 height 782
